Goal: Task Accomplishment & Management: Use online tool/utility

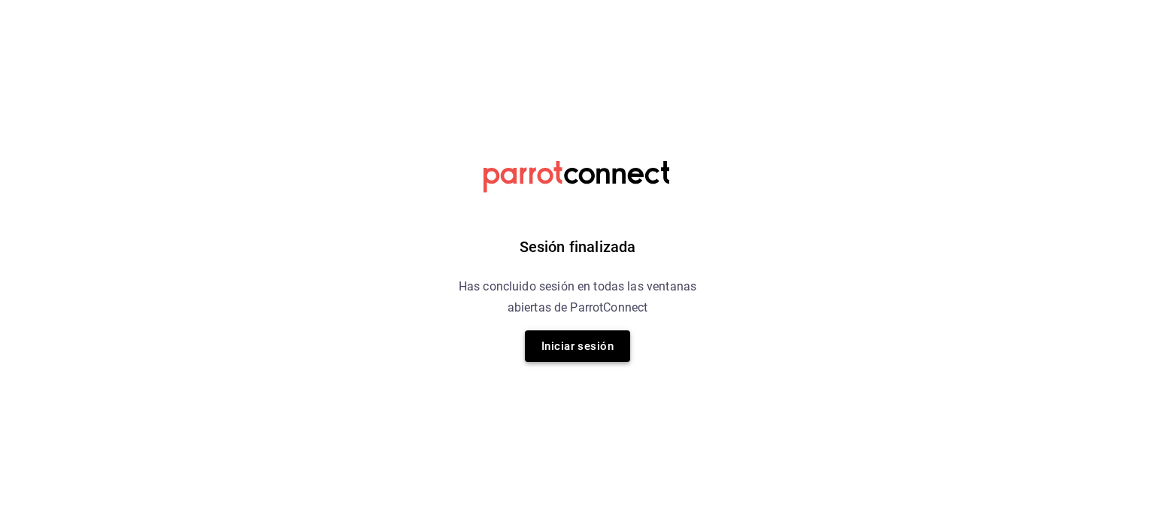
drag, startPoint x: 578, startPoint y: 363, endPoint x: 581, endPoint y: 346, distance: 17.6
click at [581, 346] on div "Sesión finalizada Has concluido sesión en todas las ventanas abiertas de Parrot…" at bounding box center [578, 261] width 380 height 523
click at [581, 346] on button "Iniciar sesión" at bounding box center [577, 346] width 105 height 32
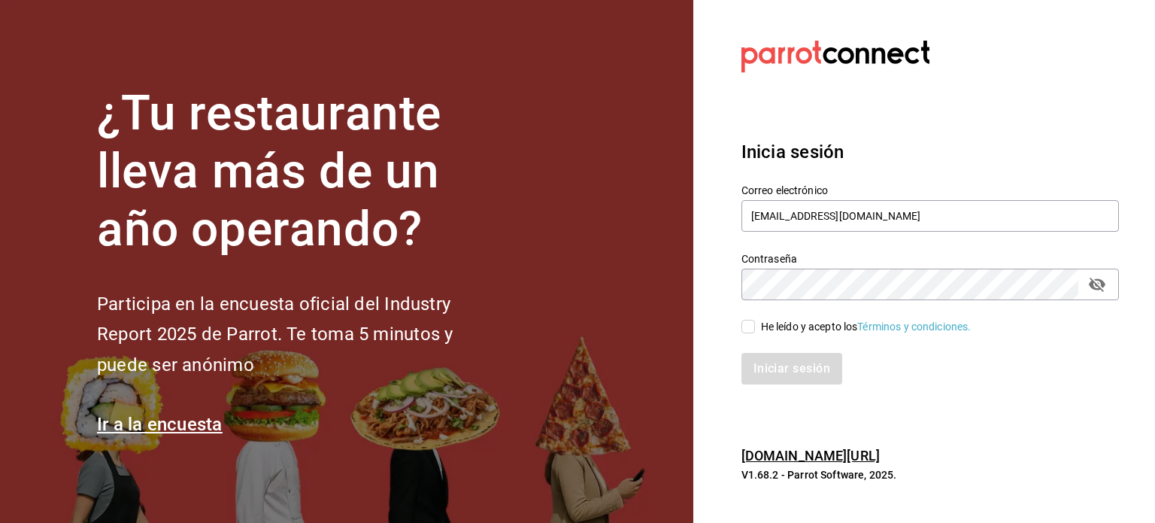
click at [754, 324] on input "He leído y acepto los Términos y condiciones." at bounding box center [749, 327] width 14 height 14
checkbox input "true"
click at [770, 371] on button "Iniciar sesión" at bounding box center [793, 369] width 102 height 32
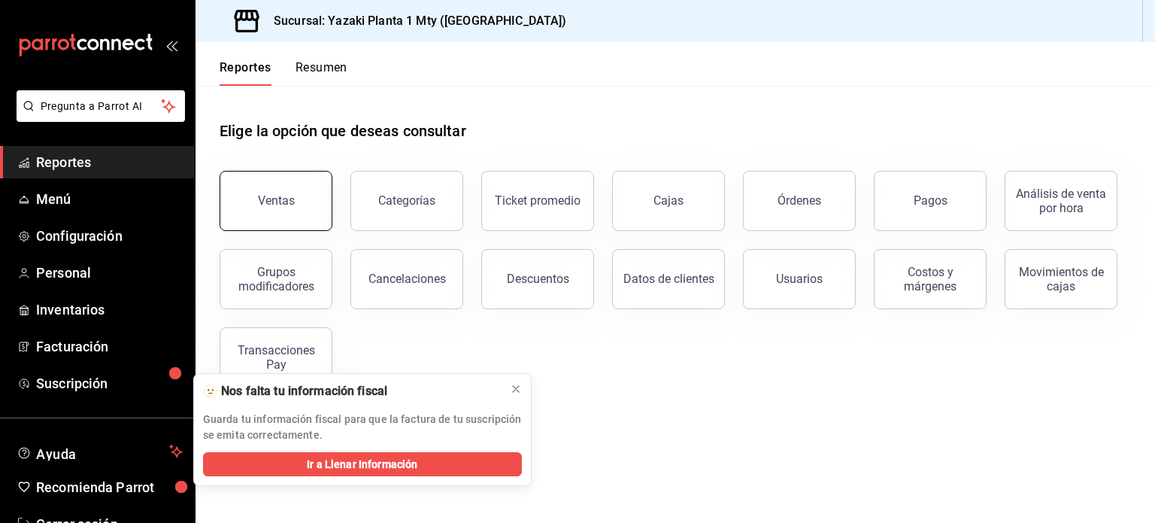
click at [307, 223] on button "Ventas" at bounding box center [276, 201] width 113 height 60
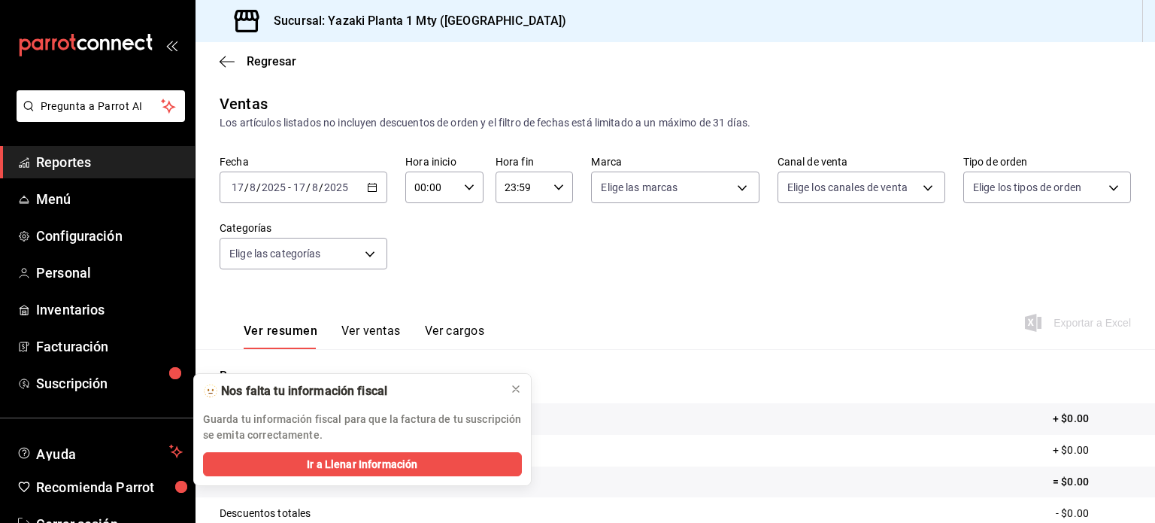
click at [363, 184] on div "2025-08-17 17 / 8 / 2025 - 2025-08-17 17 / 8 / 2025" at bounding box center [304, 187] width 168 height 32
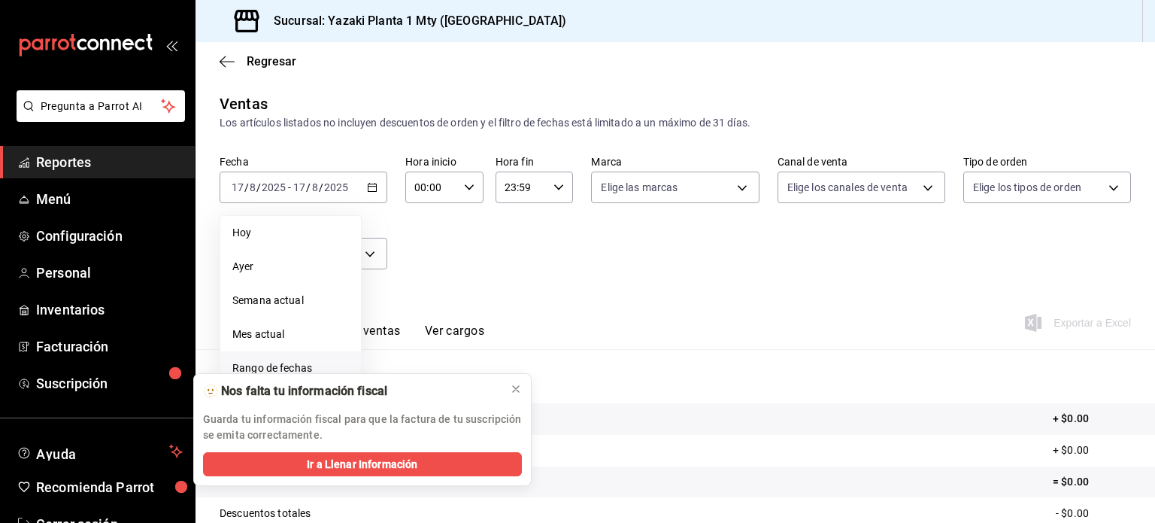
click at [296, 366] on span "Rango de fechas" at bounding box center [290, 368] width 117 height 16
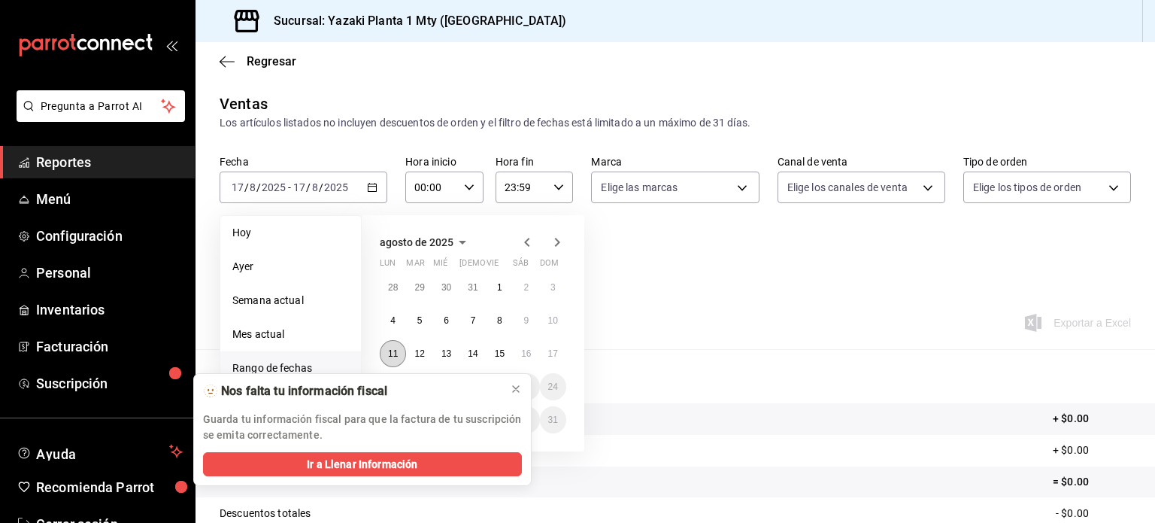
click at [394, 360] on button "11" at bounding box center [393, 353] width 26 height 27
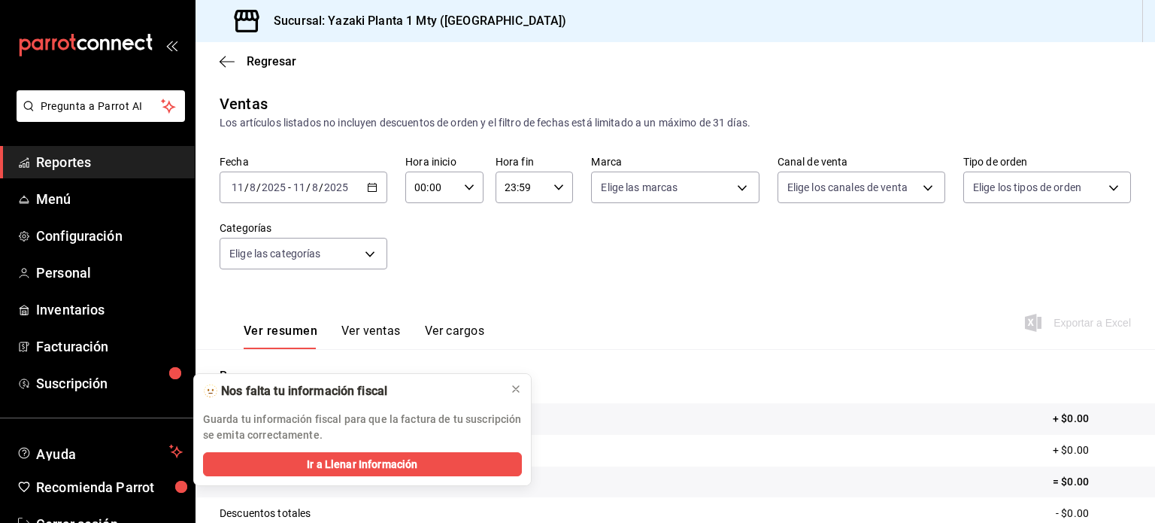
click at [394, 360] on div "Resumen Total artículos + $0.00 Cargos por servicio + $0.00 Venta bruta = $0.00…" at bounding box center [676, 510] width 960 height 323
click at [361, 237] on div "Elige las categorías" at bounding box center [304, 251] width 168 height 38
click at [367, 259] on body "Pregunta a Parrot AI Reportes Menú Configuración Personal Inventarios Facturaci…" at bounding box center [577, 261] width 1155 height 523
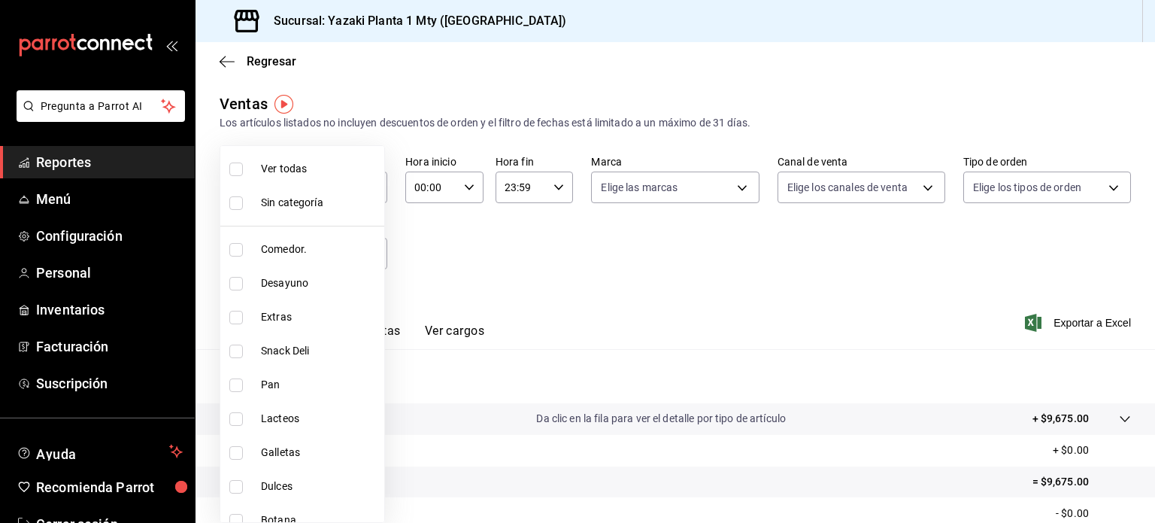
click at [247, 243] on label at bounding box center [239, 250] width 20 height 14
click at [243, 243] on input "checkbox" at bounding box center [236, 250] width 14 height 14
checkbox input "false"
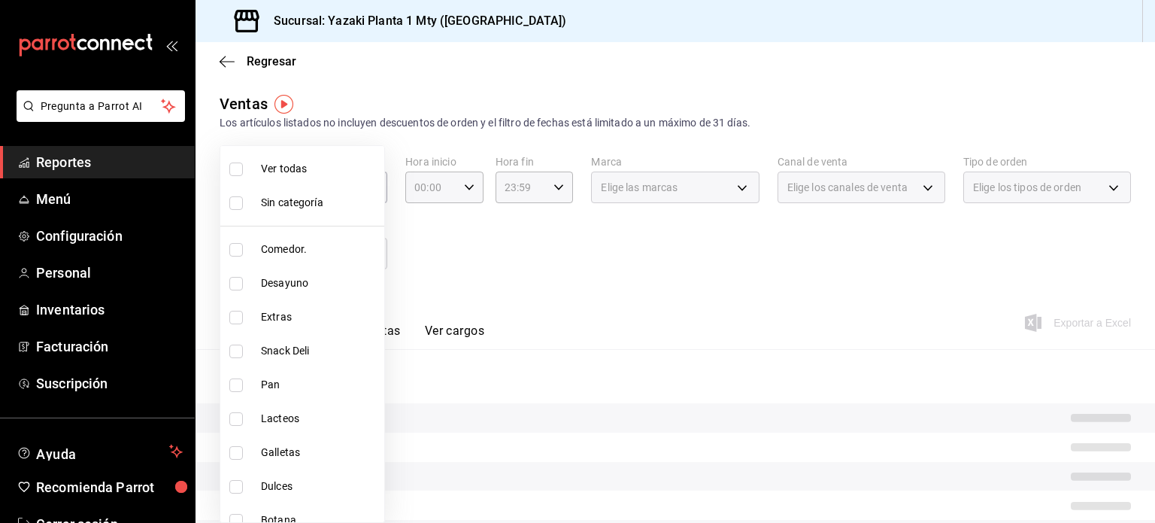
click at [235, 302] on li "Extras" at bounding box center [302, 317] width 164 height 34
type input "78913509-6f01-489d-aa6f-36c36dbf1dc2"
checkbox input "true"
click at [245, 274] on li "Desayuno" at bounding box center [302, 283] width 164 height 34
type input "78913509-6f01-489d-aa6f-36c36dbf1dc2,9435b595-cd81-41f8-af61-7164d5a42b13"
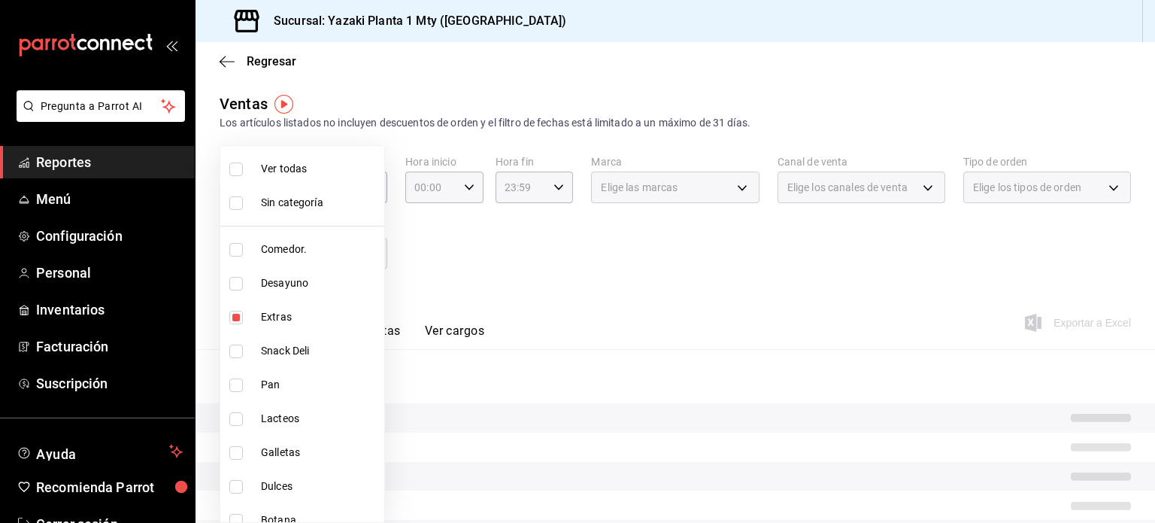
checkbox input "true"
click at [232, 249] on input "checkbox" at bounding box center [236, 250] width 14 height 14
checkbox input "true"
type input "78913509-6f01-489d-aa6f-36c36dbf1dc2,9435b595-cd81-41f8-af61-7164d5a42b13,b2406…"
click at [236, 348] on input "checkbox" at bounding box center [236, 351] width 14 height 14
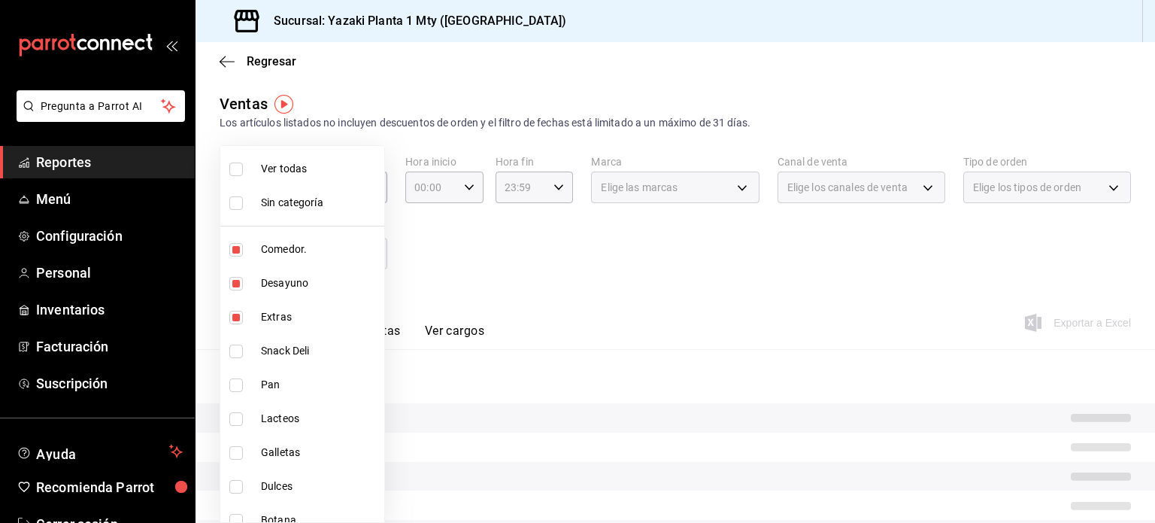
checkbox input "true"
type input "78913509-6f01-489d-aa6f-36c36dbf1dc2,9435b595-cd81-41f8-af61-7164d5a42b13,b2406…"
click at [243, 383] on label at bounding box center [239, 385] width 20 height 14
click at [243, 383] on input "checkbox" at bounding box center [236, 385] width 14 height 14
checkbox input "false"
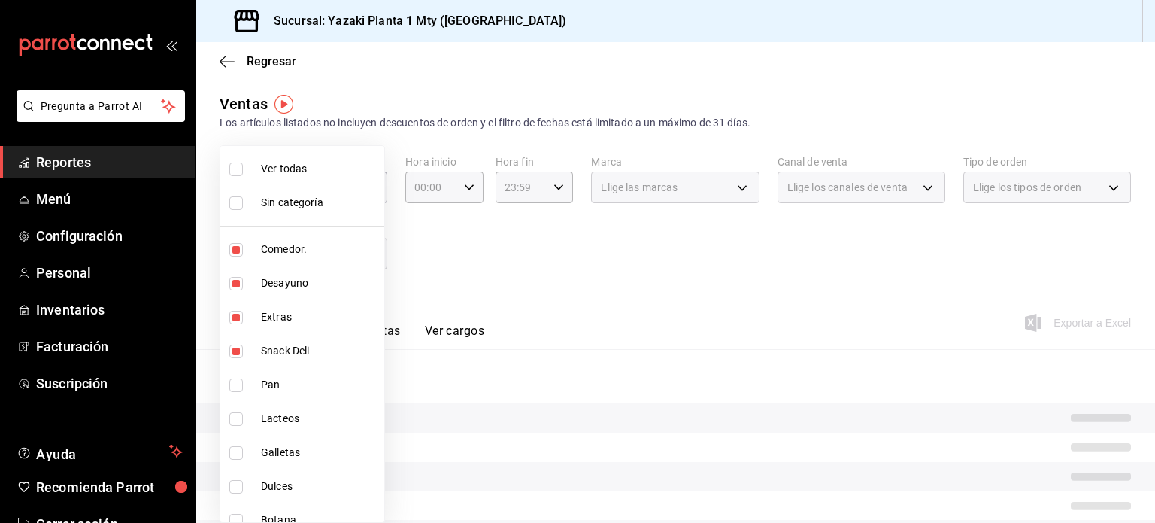
type input "78913509-6f01-489d-aa6f-36c36dbf1dc2,9435b595-cd81-41f8-af61-7164d5a42b13,b2406…"
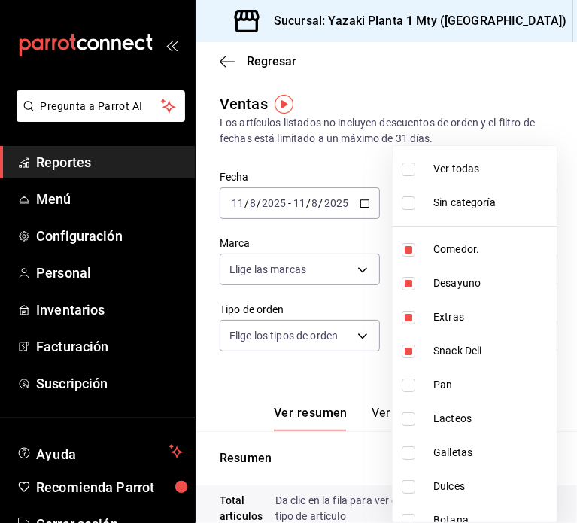
click at [359, 363] on div at bounding box center [288, 261] width 577 height 523
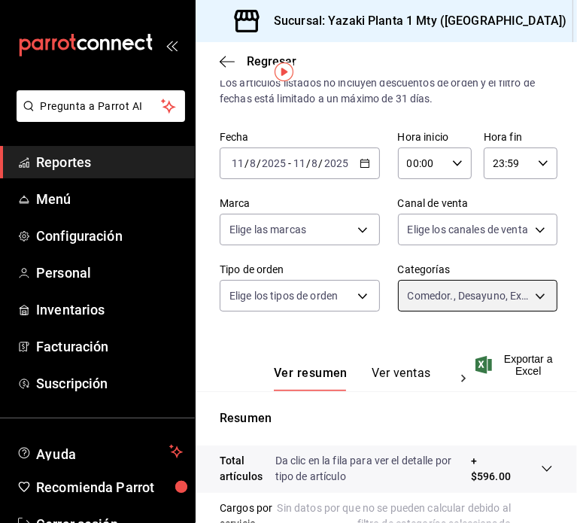
scroll to position [33, 0]
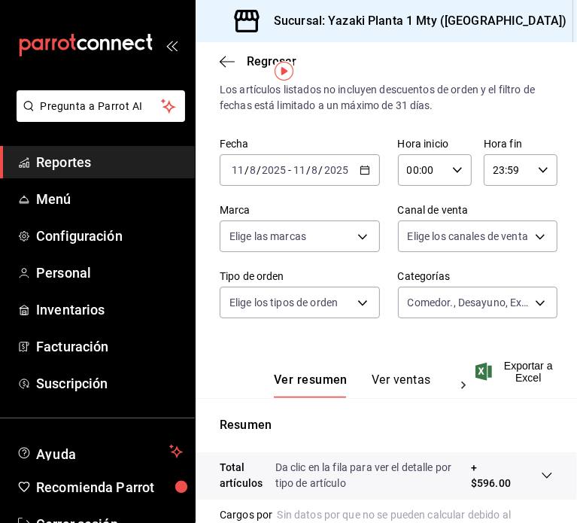
click at [401, 378] on button "Ver ventas" at bounding box center [401, 385] width 59 height 26
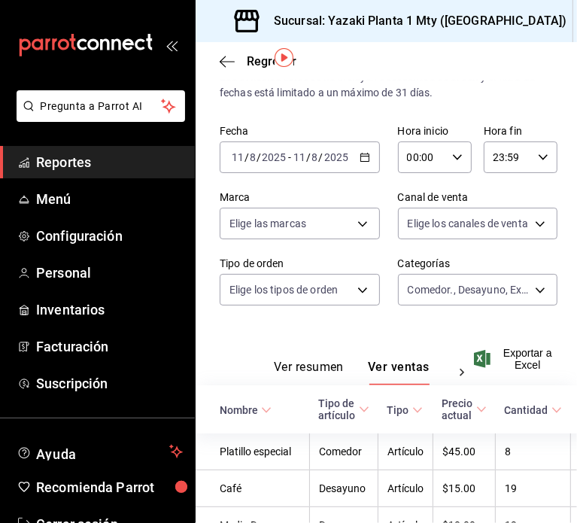
scroll to position [45, 0]
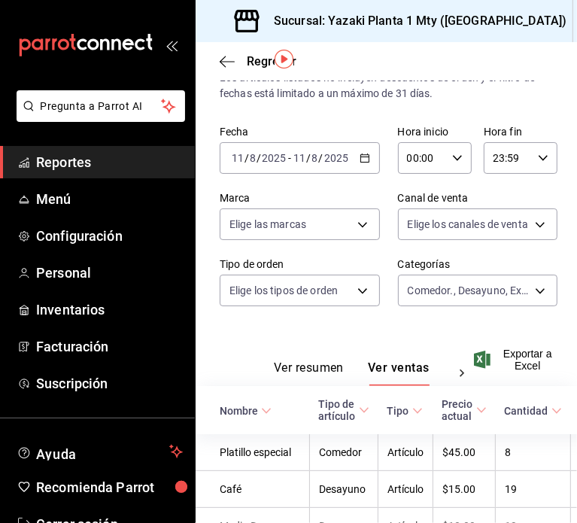
click at [358, 165] on div "2025-08-11 11 / 8 / 2025 - 2025-08-11 11 / 8 / 2025" at bounding box center [300, 158] width 160 height 32
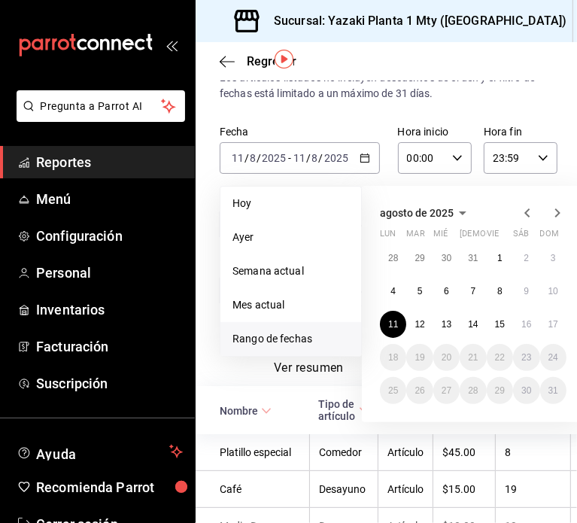
click at [335, 390] on th "Tipo de artículo" at bounding box center [344, 410] width 68 height 48
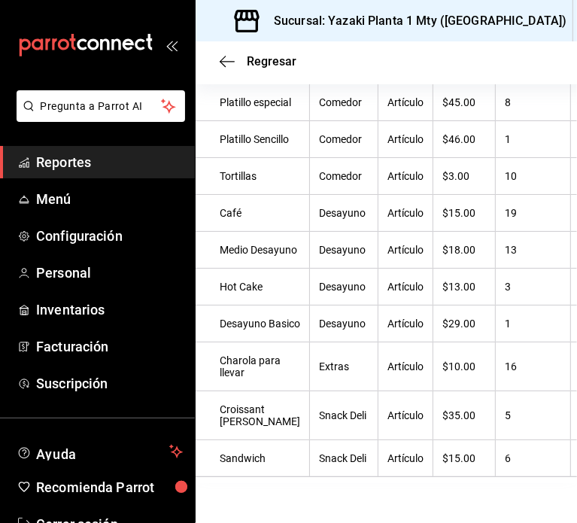
scroll to position [0, 0]
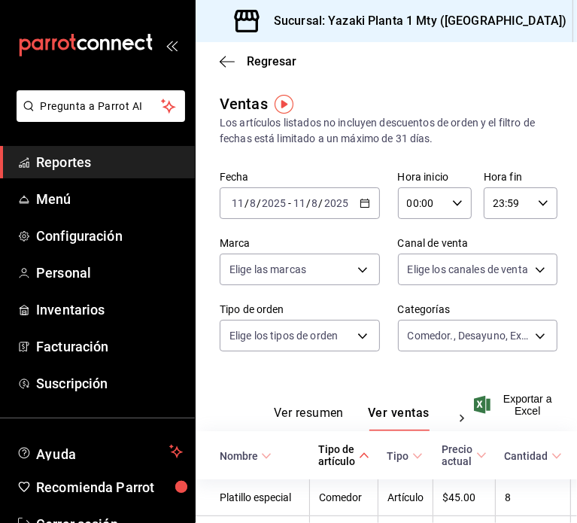
click at [360, 205] on icon "button" at bounding box center [365, 203] width 11 height 11
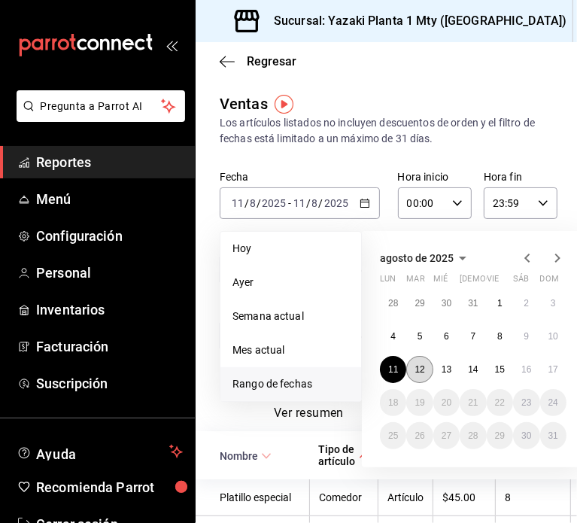
click at [417, 374] on button "12" at bounding box center [419, 369] width 26 height 27
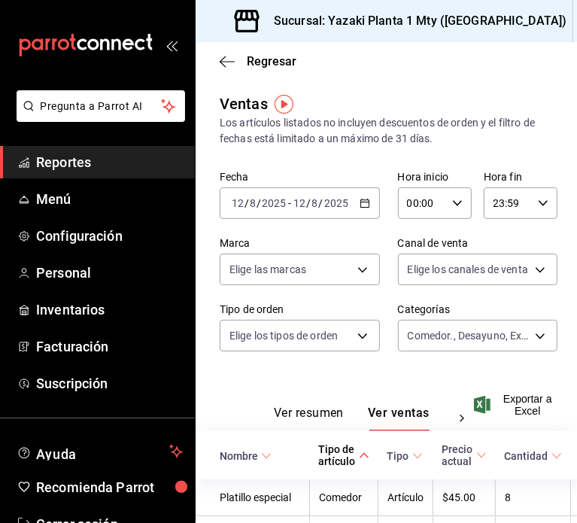
click at [417, 374] on div "Ver resumen Ver ventas Ver cargos Exportar a Excel" at bounding box center [386, 400] width 381 height 62
click at [356, 211] on div "2025-08-12 12 / 8 / 2025 - 2025-08-12 12 / 8 / 2025" at bounding box center [300, 203] width 160 height 32
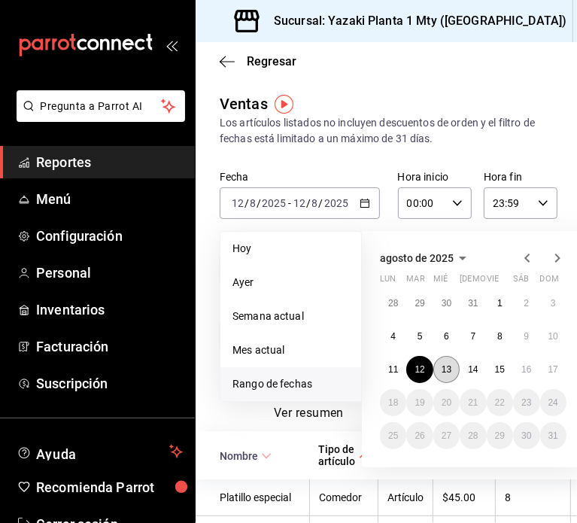
click at [451, 371] on abbr "13" at bounding box center [446, 369] width 10 height 11
click at [451, 371] on div "Ver resumen Ver ventas Ver cargos Exportar a Excel" at bounding box center [386, 400] width 381 height 62
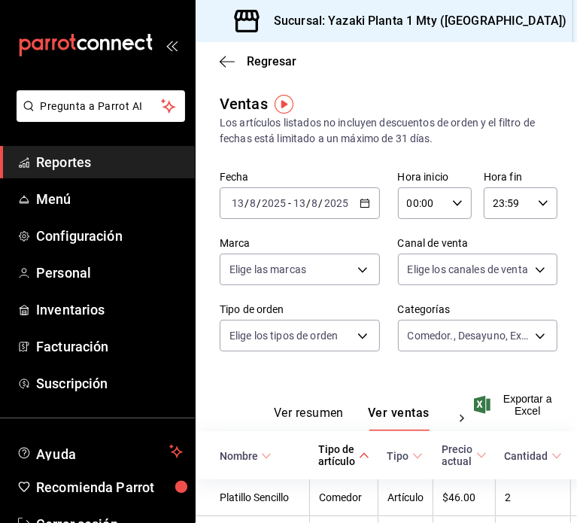
click at [363, 205] on icon "button" at bounding box center [365, 203] width 11 height 11
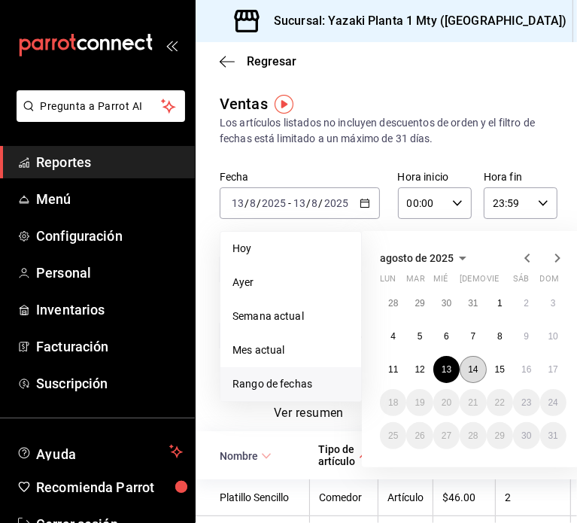
click at [464, 369] on button "14" at bounding box center [473, 369] width 26 height 27
click at [463, 369] on button "14" at bounding box center [473, 369] width 26 height 27
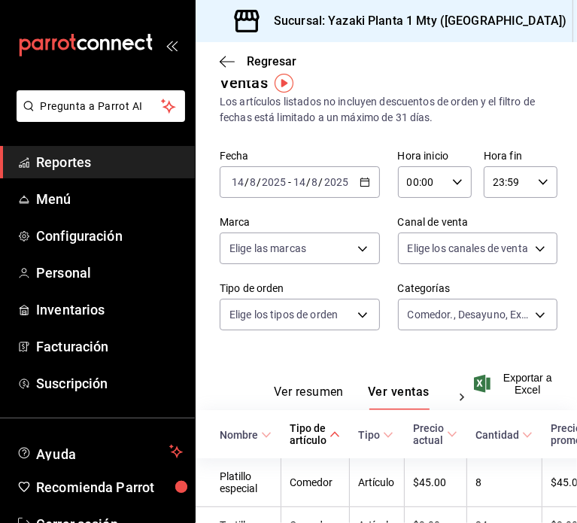
scroll to position [20, 0]
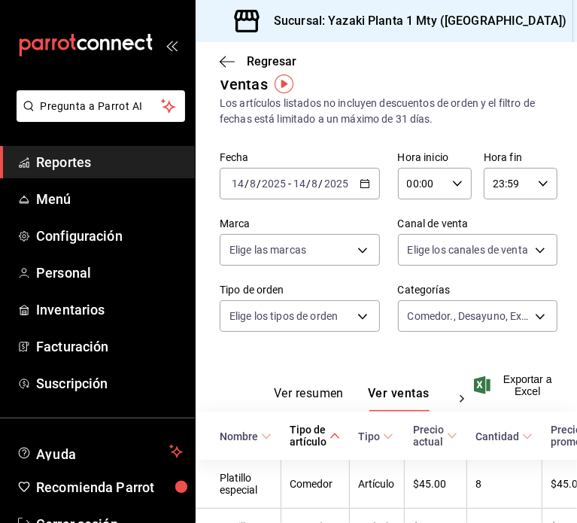
click at [360, 184] on icon "button" at bounding box center [365, 183] width 11 height 11
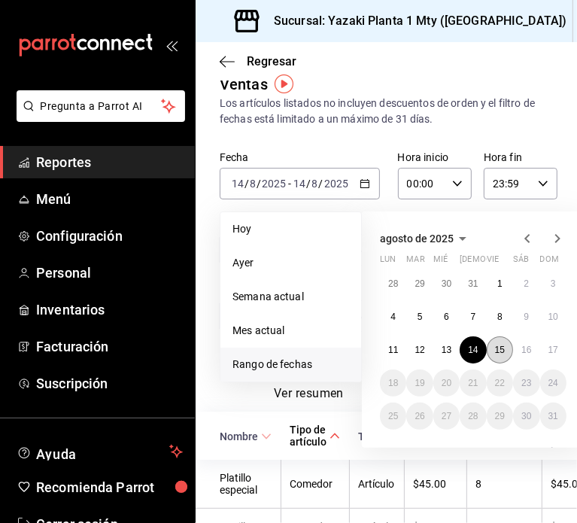
click at [496, 339] on button "15" at bounding box center [500, 349] width 26 height 27
click at [493, 345] on button "15" at bounding box center [500, 349] width 26 height 27
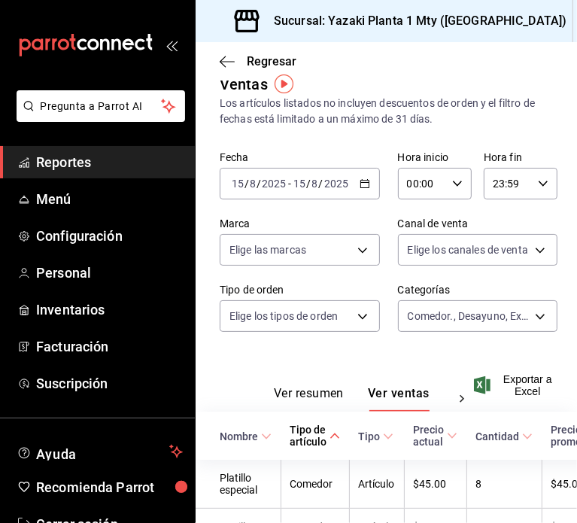
click at [493, 345] on div "Fecha 2025-08-15 15 / 8 / 2025 - 2025-08-15 15 / 8 / 2025 Hora inicio 00:00 Hor…" at bounding box center [386, 250] width 333 height 199
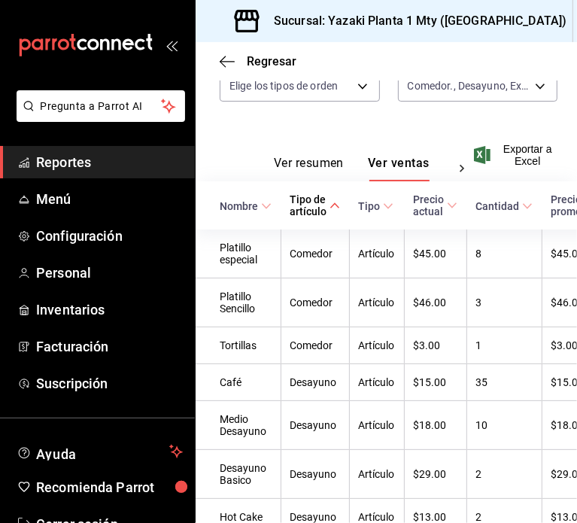
scroll to position [249, 0]
